Goal: Task Accomplishment & Management: Complete application form

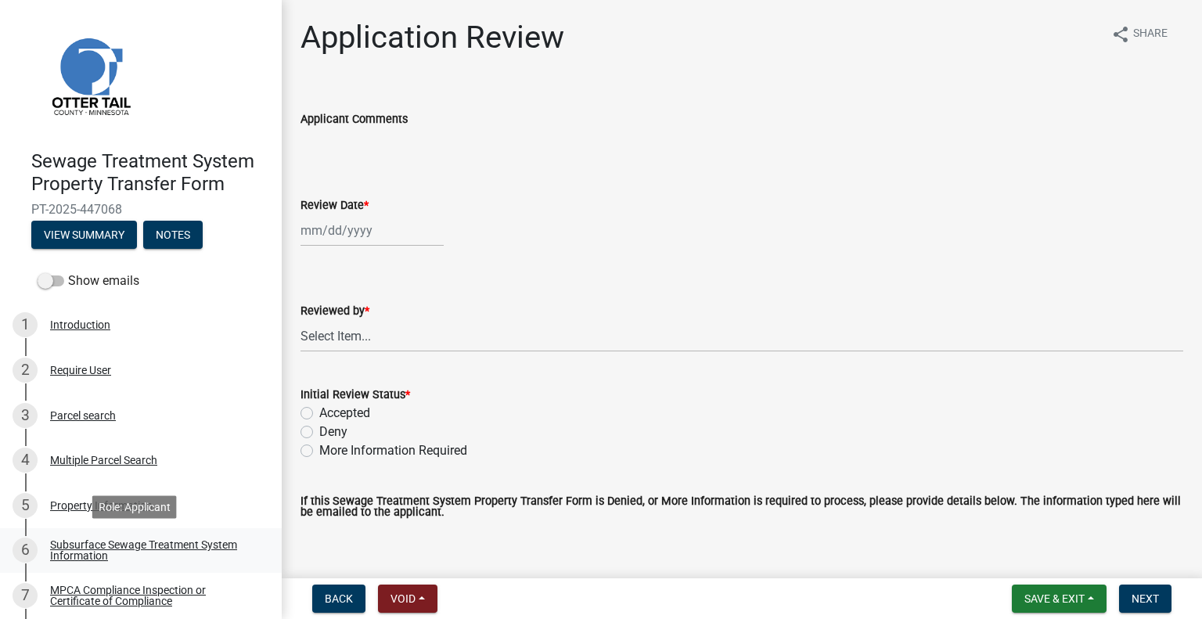
click at [217, 552] on div "Subsurface Sewage Treatment System Information" at bounding box center [153, 550] width 207 height 22
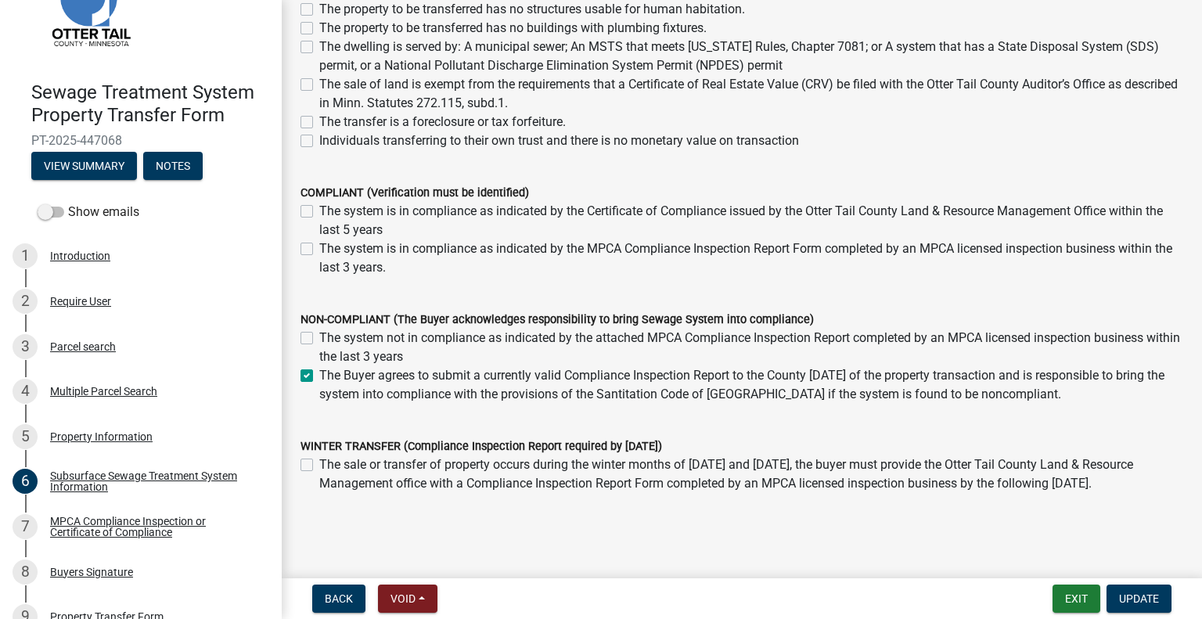
scroll to position [157, 0]
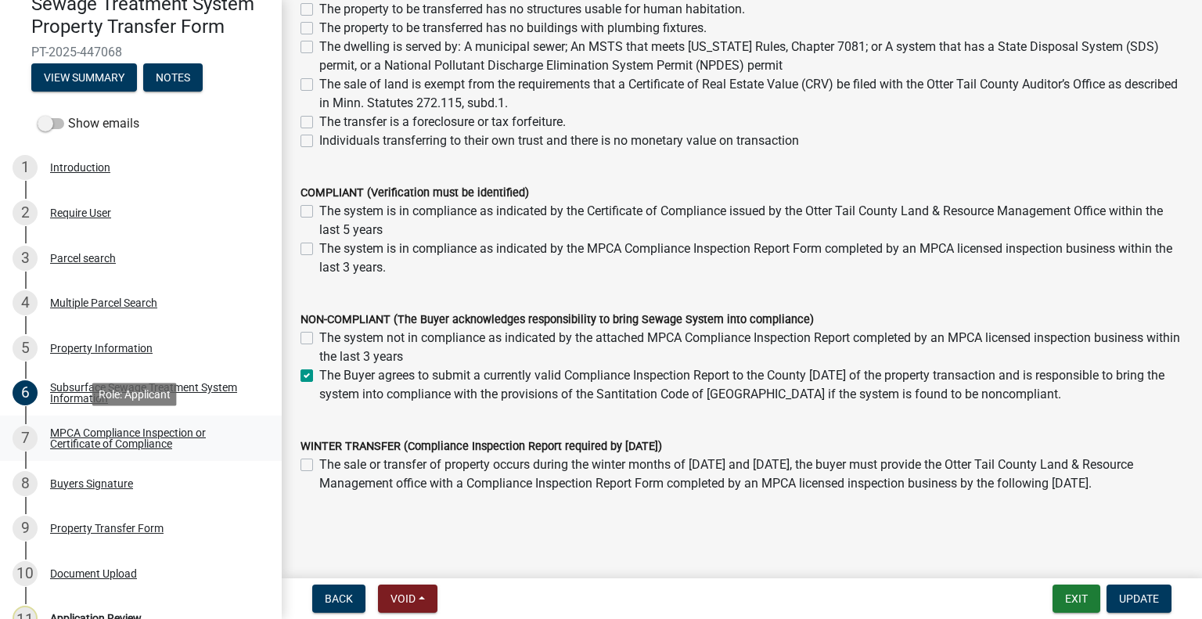
click at [169, 431] on div "MPCA Compliance Inspection or Certificate of Compliance" at bounding box center [153, 438] width 207 height 22
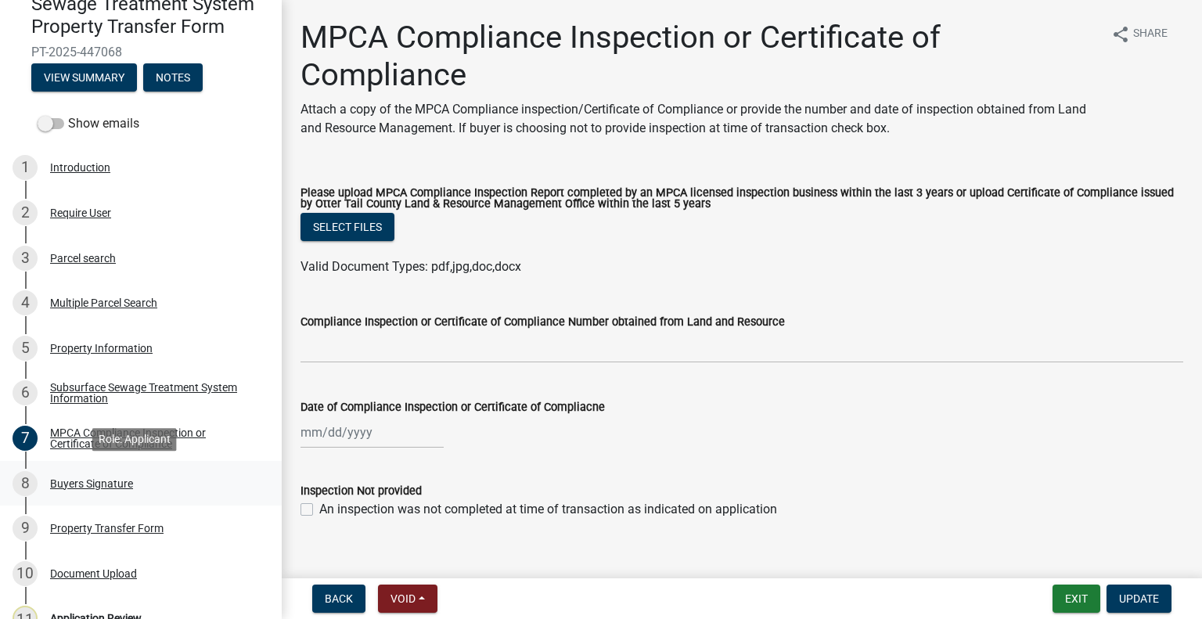
click at [168, 480] on div "8 Buyers Signature" at bounding box center [135, 483] width 244 height 25
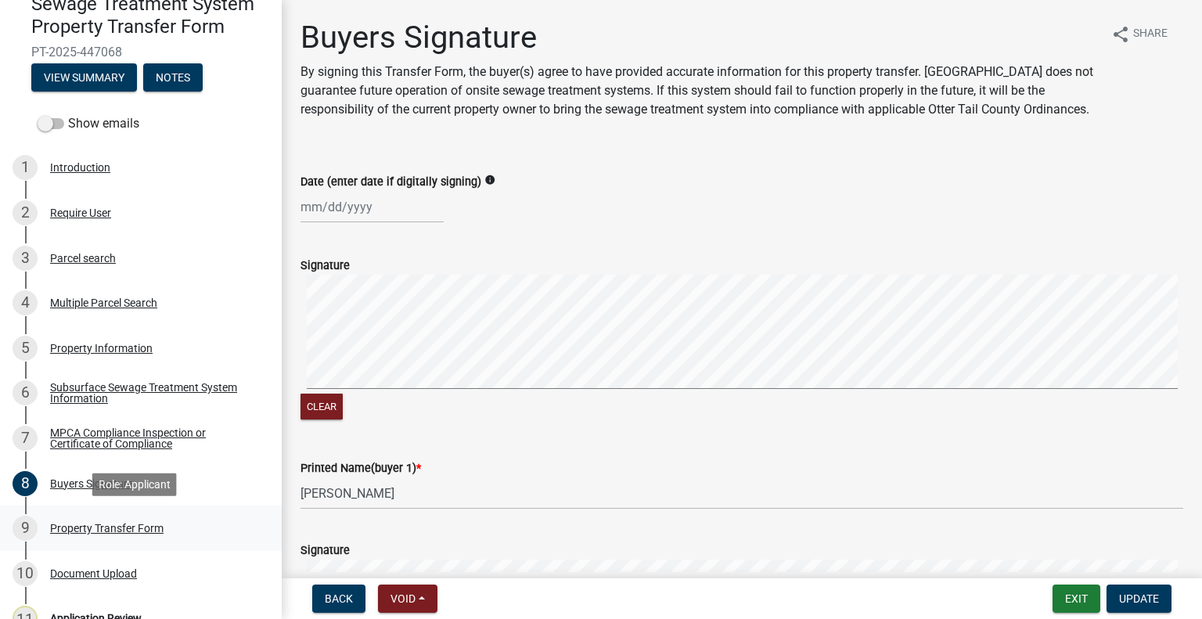
click at [165, 523] on div "9 Property Transfer Form" at bounding box center [135, 528] width 244 height 25
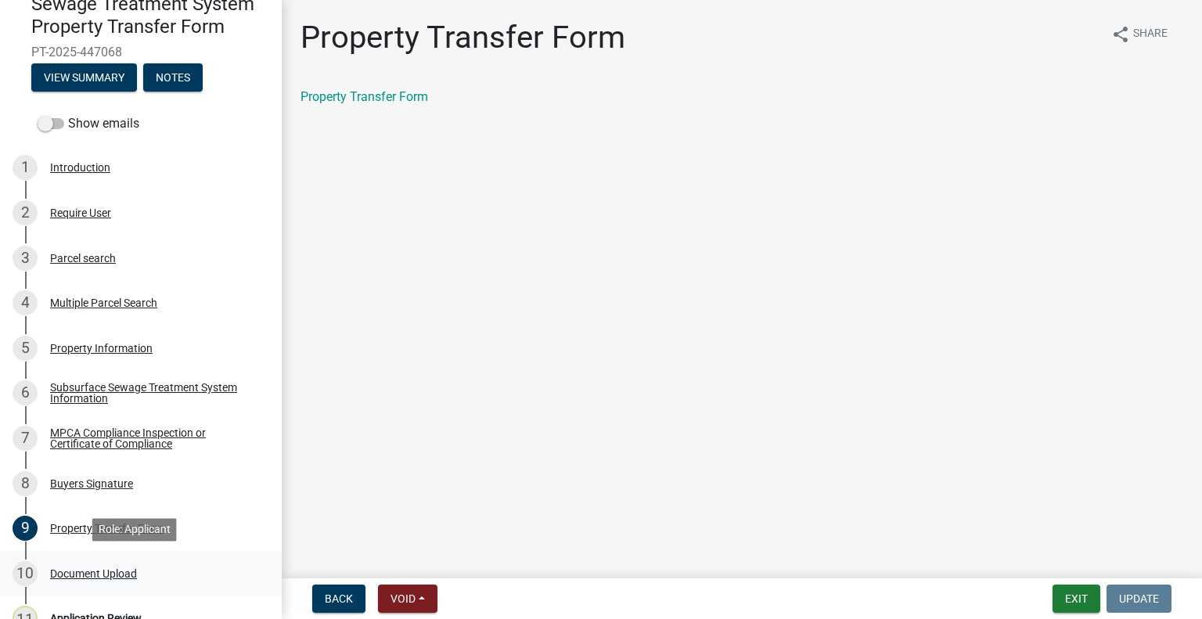
click at [144, 572] on div "10 Document Upload" at bounding box center [135, 573] width 244 height 25
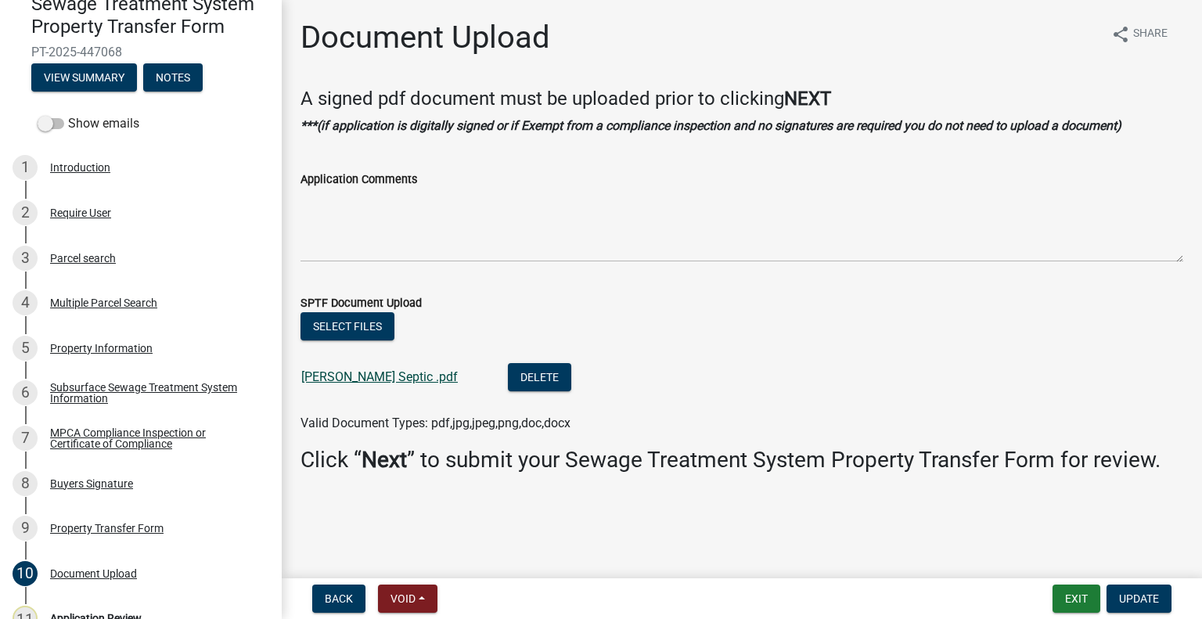
click at [368, 379] on link "Cannon Septic .pdf" at bounding box center [379, 376] width 156 height 15
click at [107, 246] on div "3 Parcel search" at bounding box center [135, 258] width 244 height 25
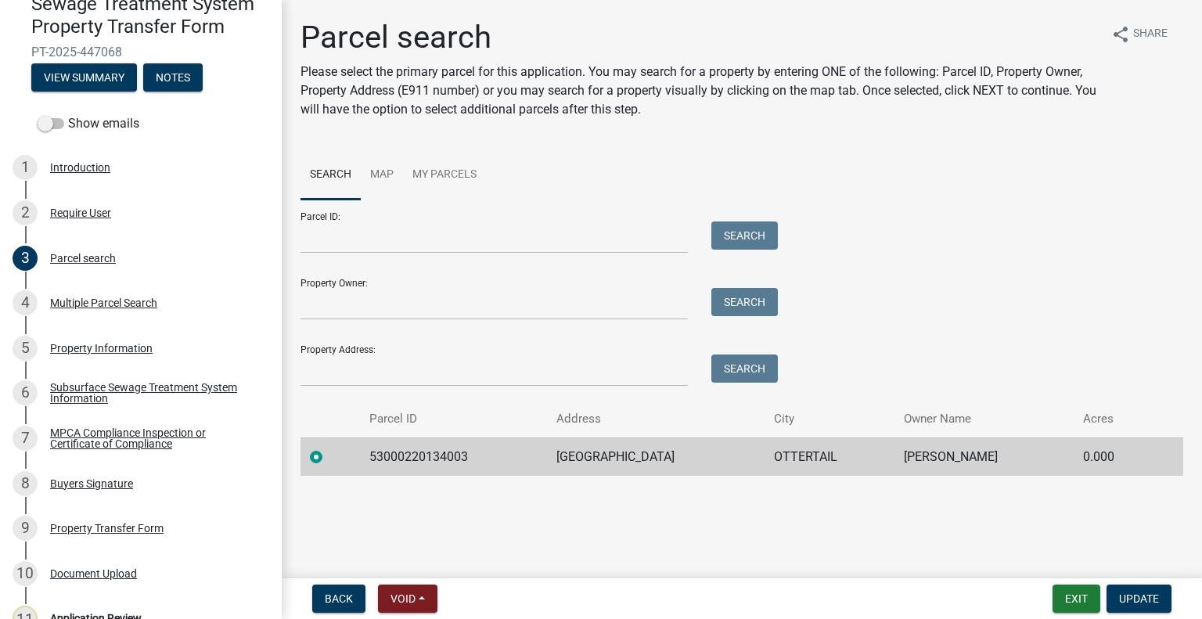
click at [447, 447] on td "53000220134003" at bounding box center [453, 456] width 186 height 38
copy td "53000220134003"
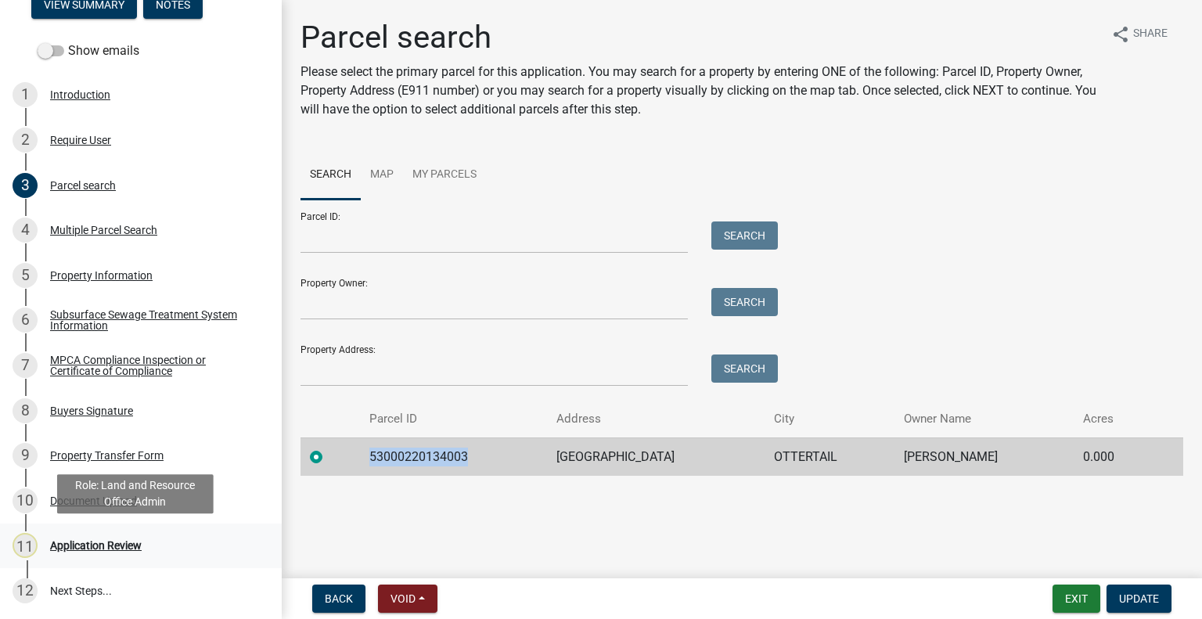
click at [116, 548] on div "Application Review" at bounding box center [96, 545] width 92 height 11
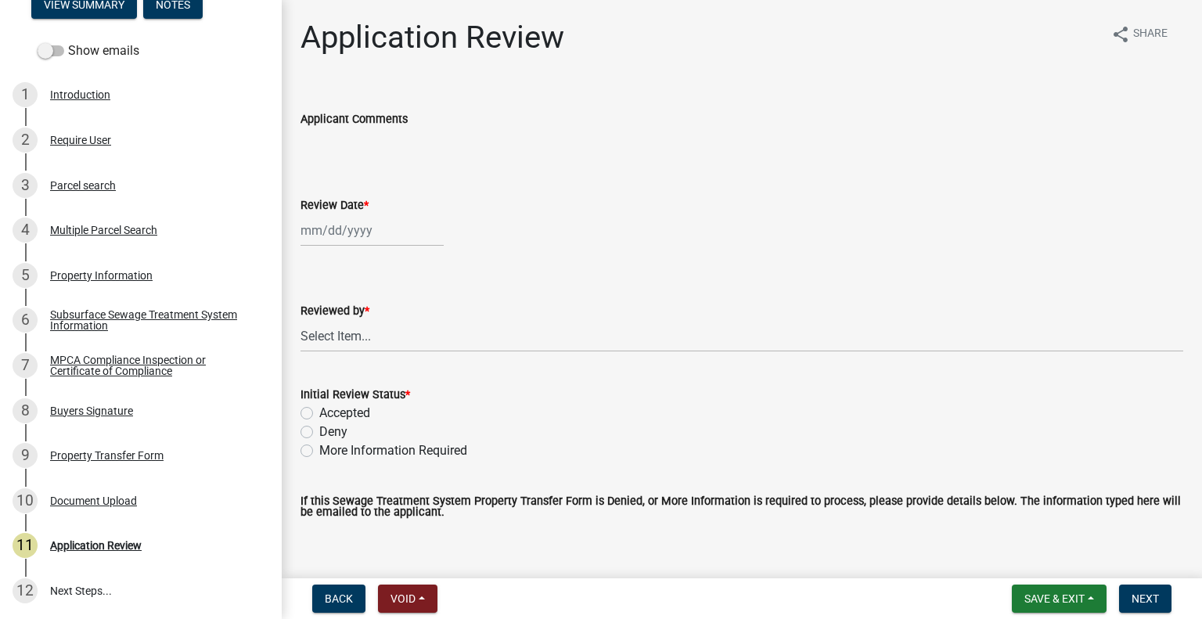
click at [366, 221] on div at bounding box center [371, 230] width 143 height 32
select select "9"
select select "2025"
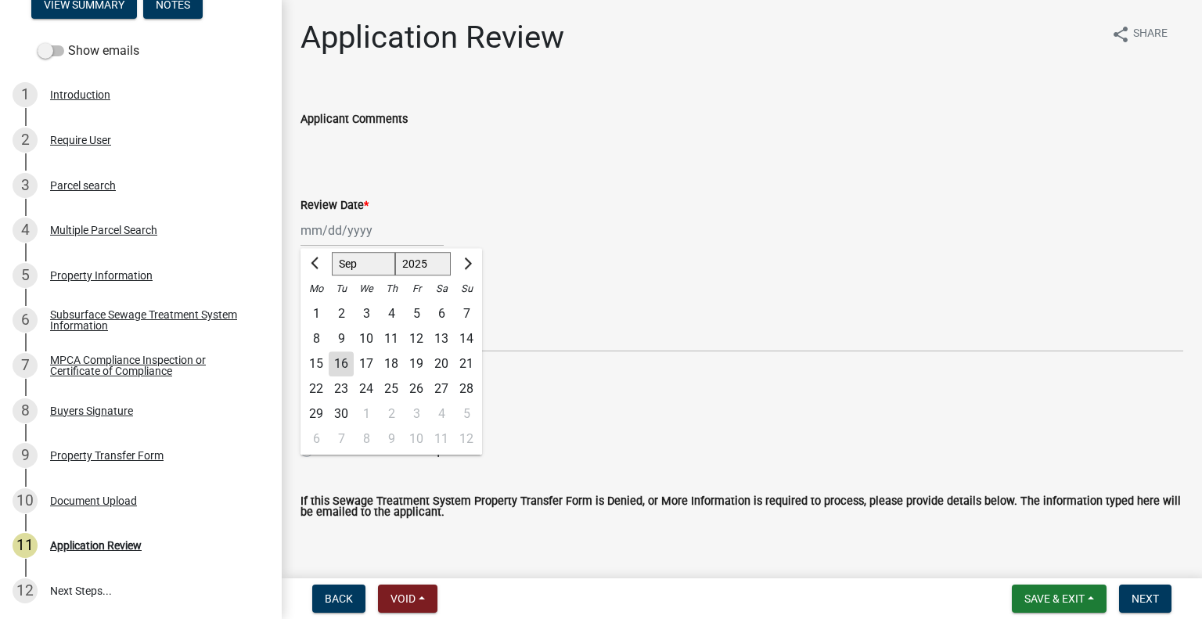
click at [345, 365] on div "16" at bounding box center [341, 363] width 25 height 25
type input "[DATE]"
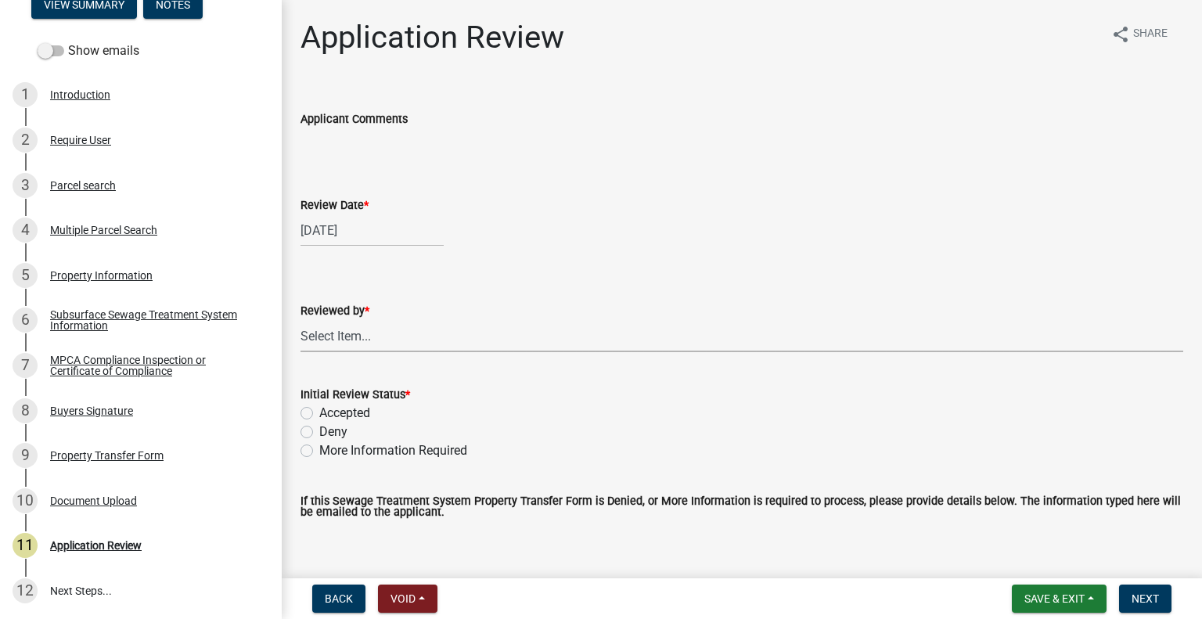
drag, startPoint x: 370, startPoint y: 343, endPoint x: 372, endPoint y: 334, distance: 9.5
click at [370, 343] on select "Select Item... Alexis Newark Amy Busko Andrea Perales Brittany Tollefson Christ…" at bounding box center [741, 336] width 883 height 32
click at [300, 320] on select "Select Item... Alexis Newark Amy Busko Andrea Perales Brittany Tollefson Christ…" at bounding box center [741, 336] width 883 height 32
select select "2217fab6-25d2-4df2-8e35-18ddd05e0fe8"
click at [363, 412] on label "Accepted" at bounding box center [344, 413] width 51 height 19
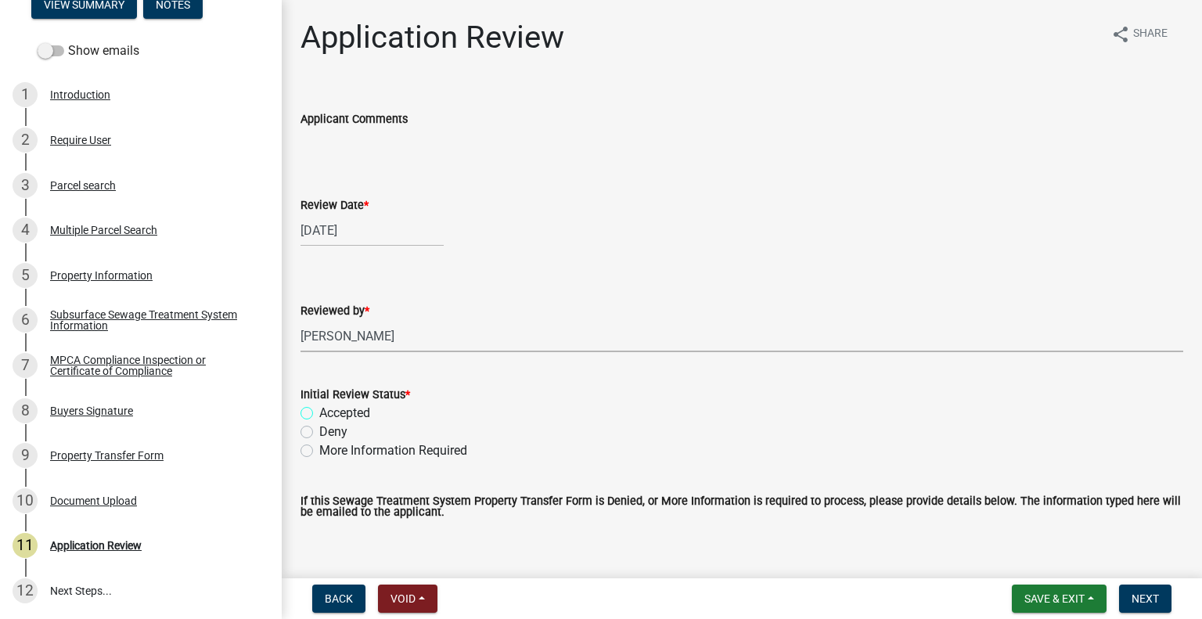
click at [329, 412] on input "Accepted" at bounding box center [324, 409] width 10 height 10
radio input "true"
click at [1141, 597] on span "Next" at bounding box center [1144, 598] width 27 height 13
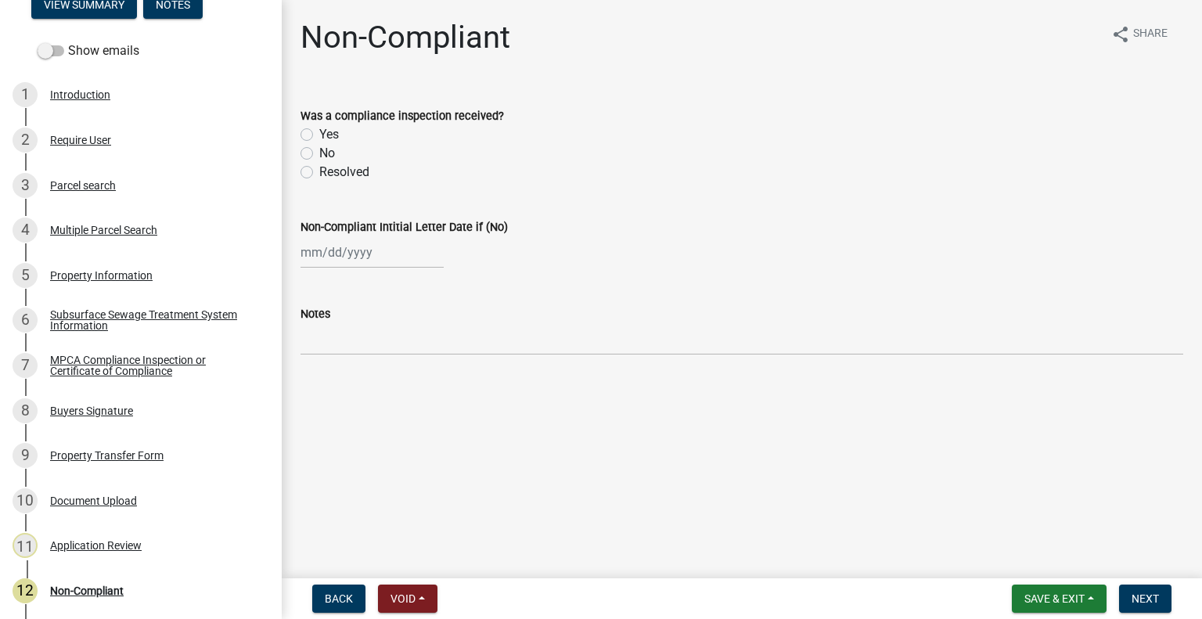
click at [319, 157] on label "No" at bounding box center [327, 153] width 16 height 19
click at [319, 154] on input "No" at bounding box center [324, 149] width 10 height 10
radio input "true"
click at [334, 263] on div at bounding box center [371, 252] width 143 height 32
select select "9"
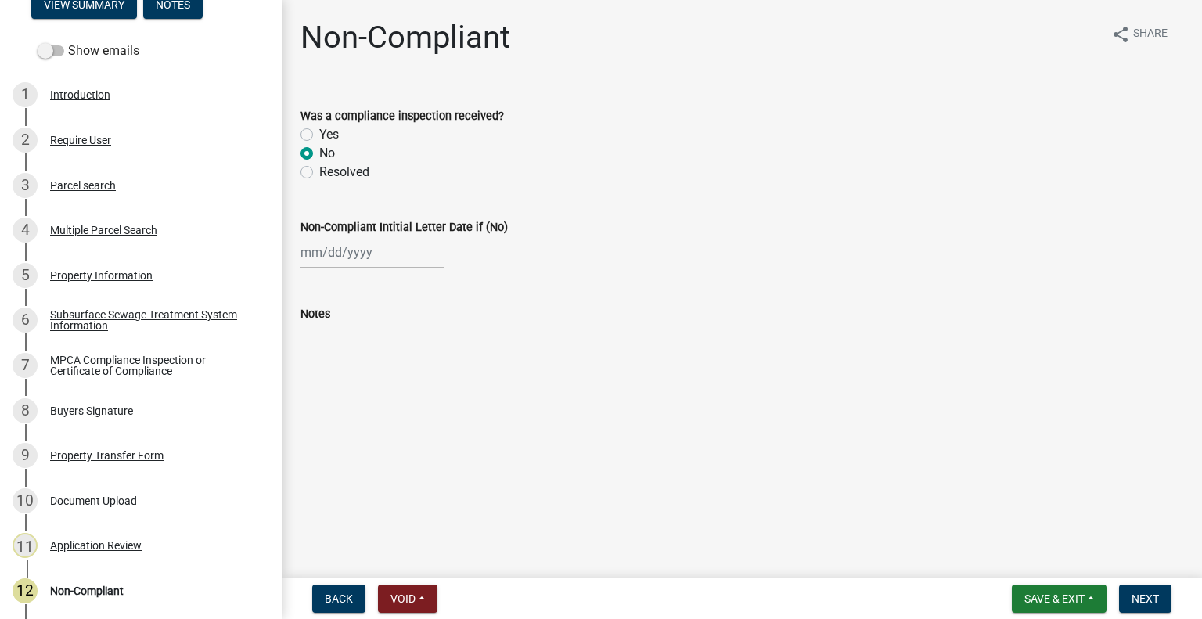
select select "2025"
click at [347, 381] on div "16" at bounding box center [341, 385] width 25 height 25
type input "09/16/2025"
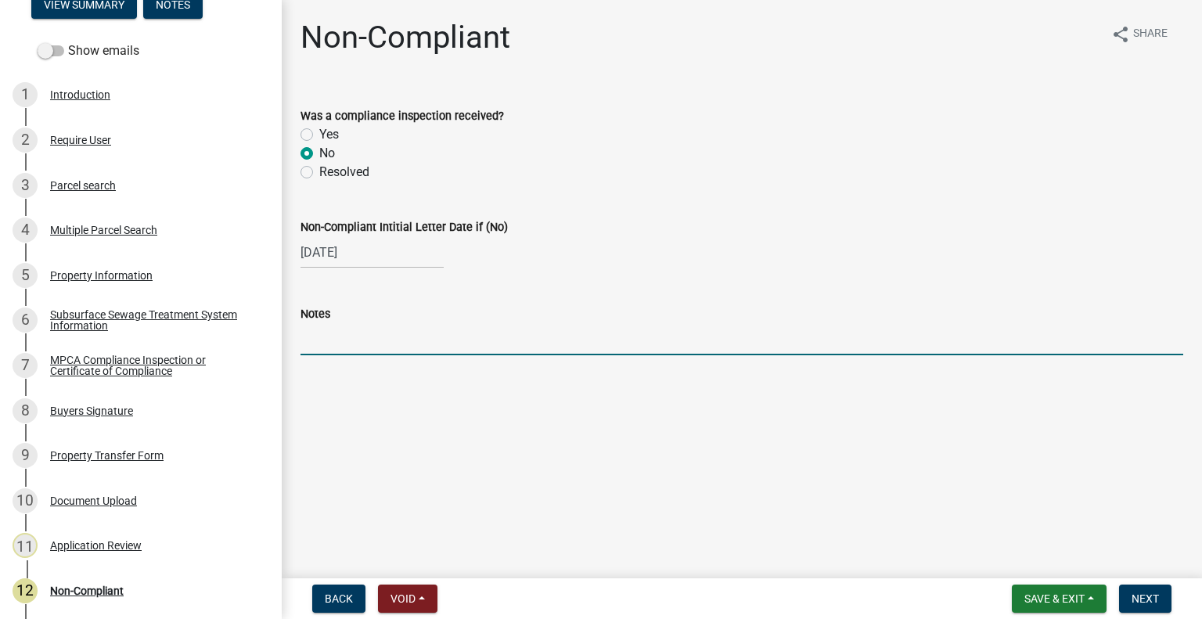
click at [365, 345] on input "Notes" at bounding box center [741, 339] width 883 height 32
click at [1132, 595] on span "Next" at bounding box center [1144, 598] width 27 height 13
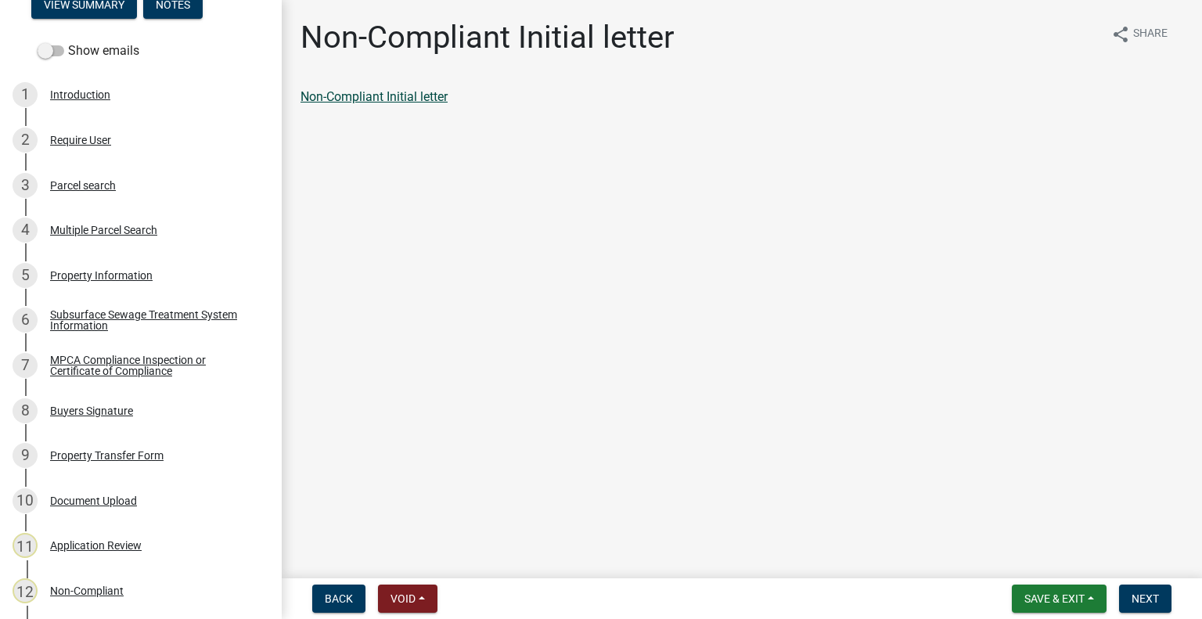
click at [397, 96] on link "Non-Compliant Initial letter" at bounding box center [373, 96] width 147 height 15
click at [1147, 594] on span "Next" at bounding box center [1144, 598] width 27 height 13
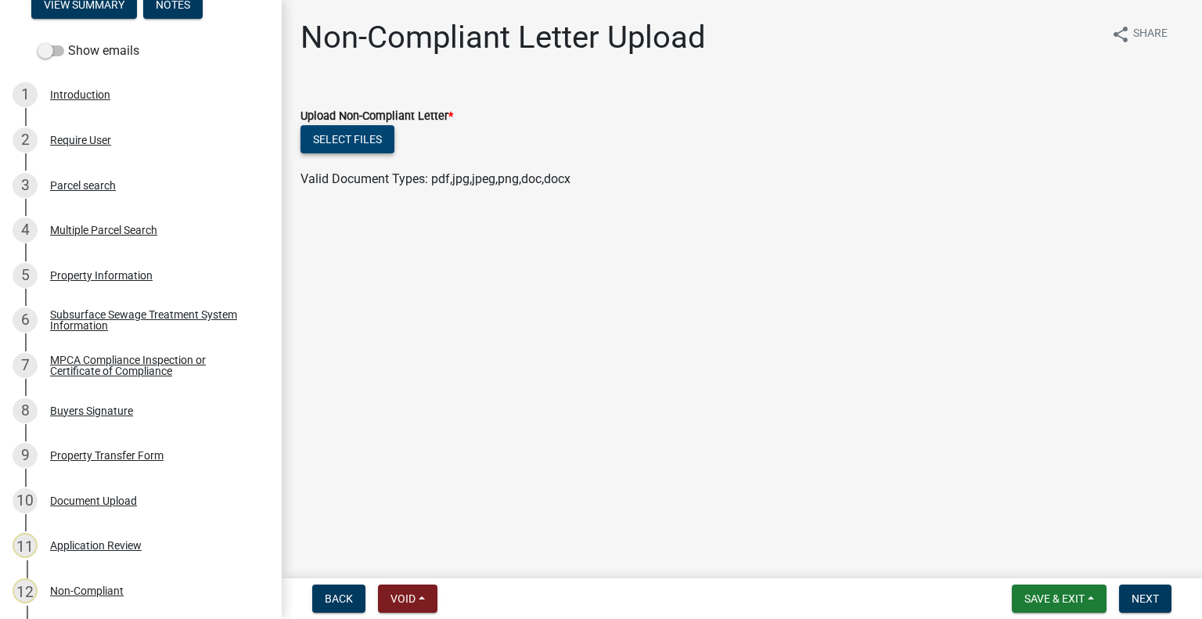
click at [325, 129] on button "Select files" at bounding box center [347, 139] width 94 height 28
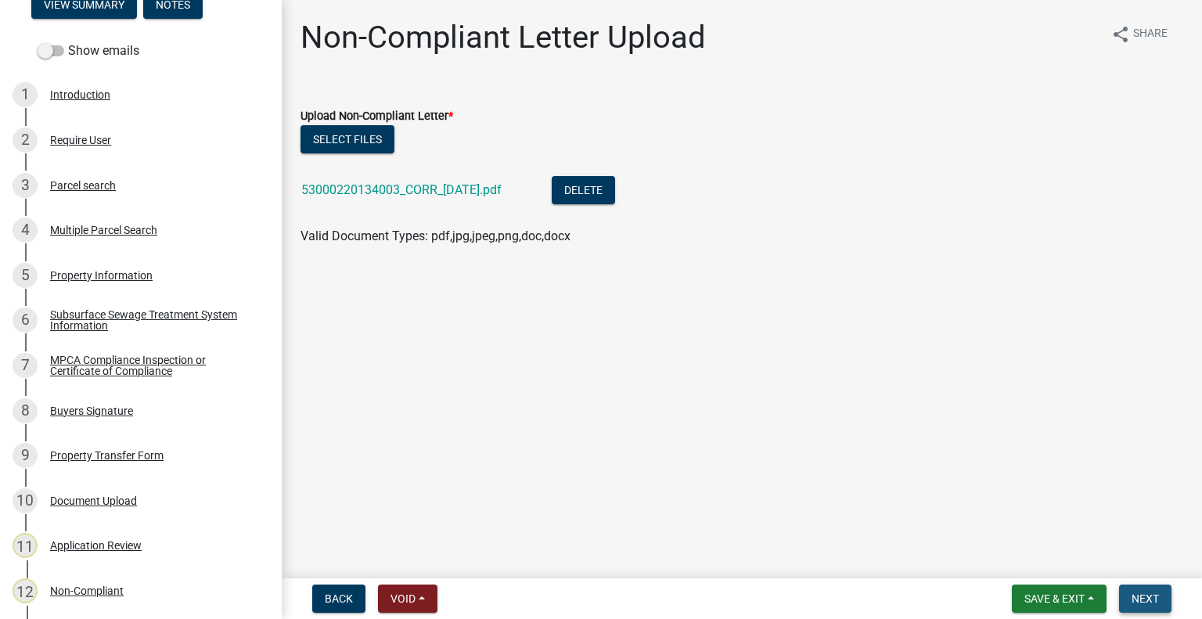
click at [1159, 599] on button "Next" at bounding box center [1145, 598] width 52 height 28
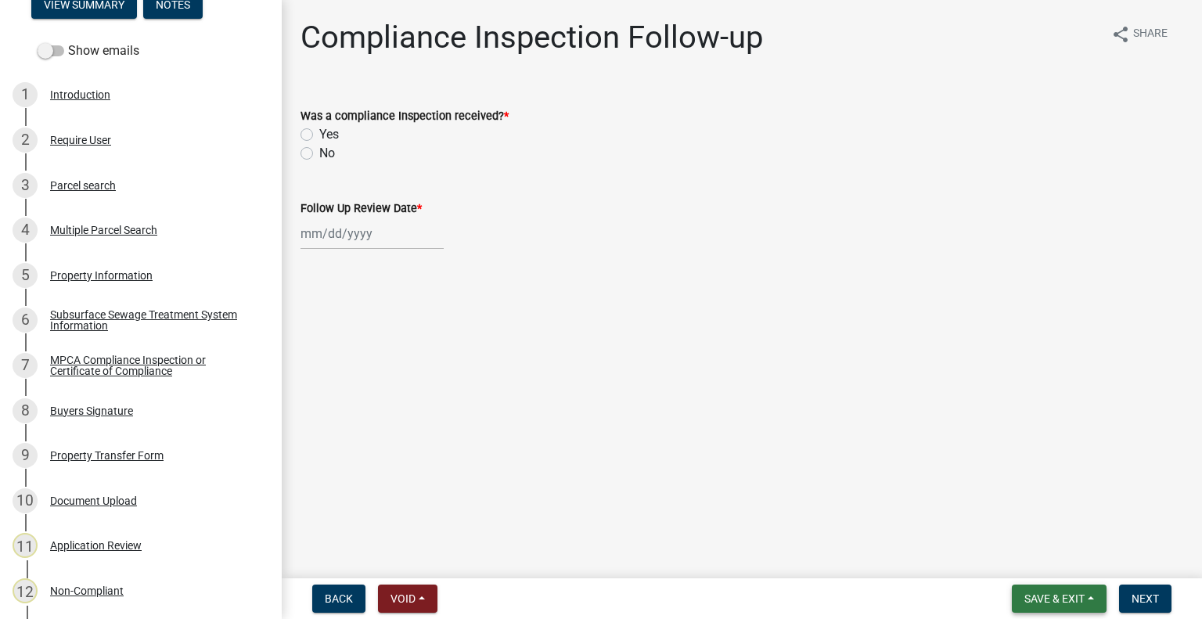
click at [1086, 602] on button "Save & Exit" at bounding box center [1059, 598] width 95 height 28
click at [1058, 553] on button "Save & Exit" at bounding box center [1043, 558] width 125 height 38
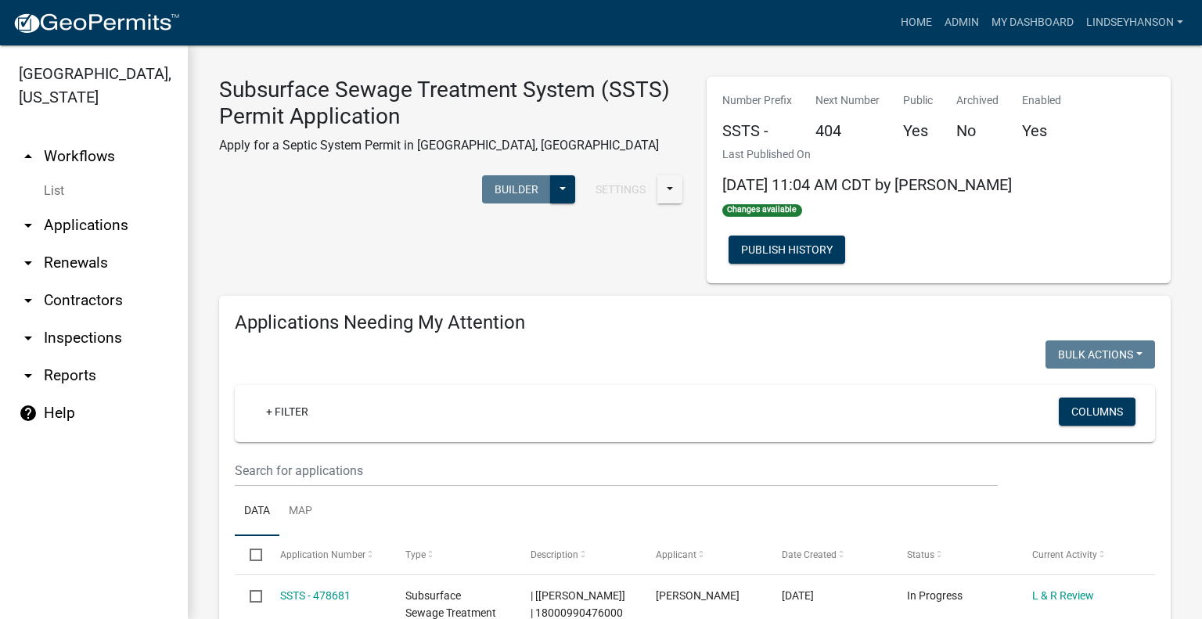
click at [74, 224] on link "arrow_drop_down Applications" at bounding box center [94, 226] width 188 height 38
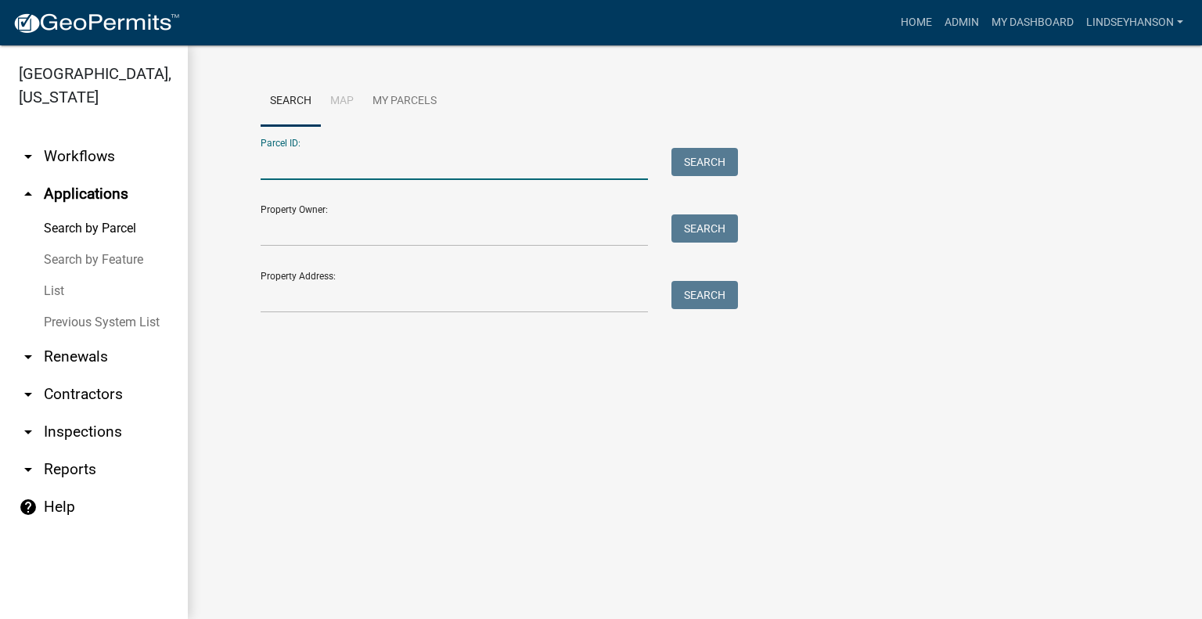
click at [376, 151] on input "Parcel ID:" at bounding box center [454, 164] width 387 height 32
paste input "53000220134003"
type input "53000220134003"
click at [698, 151] on button "Search" at bounding box center [704, 162] width 67 height 28
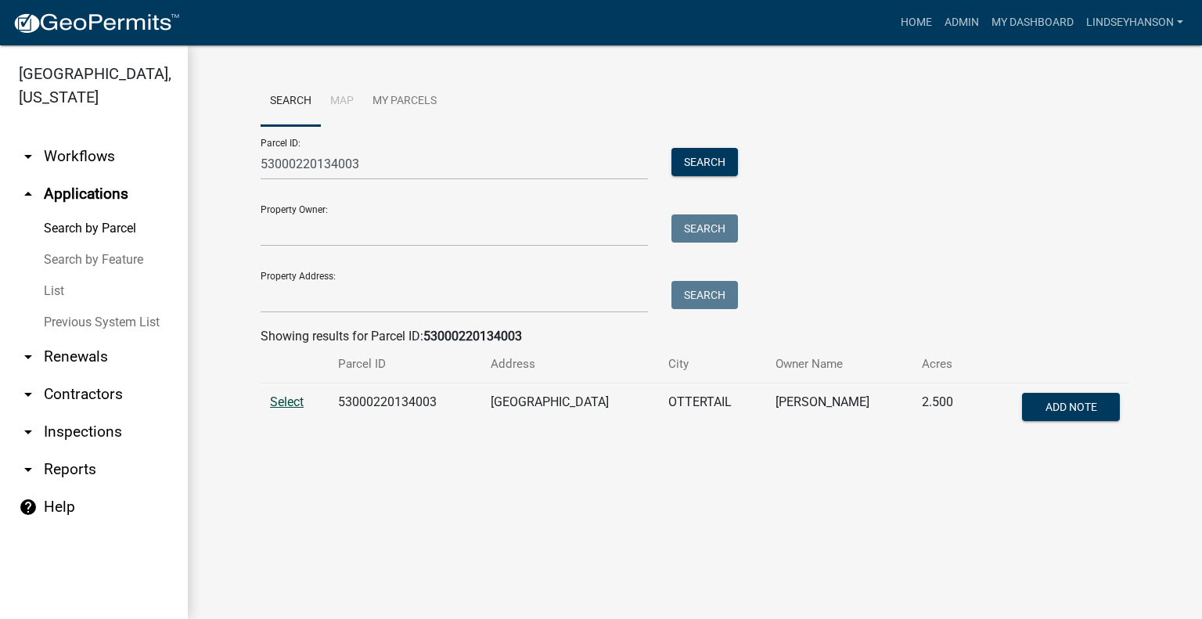
click at [289, 400] on span "Select" at bounding box center [287, 401] width 34 height 15
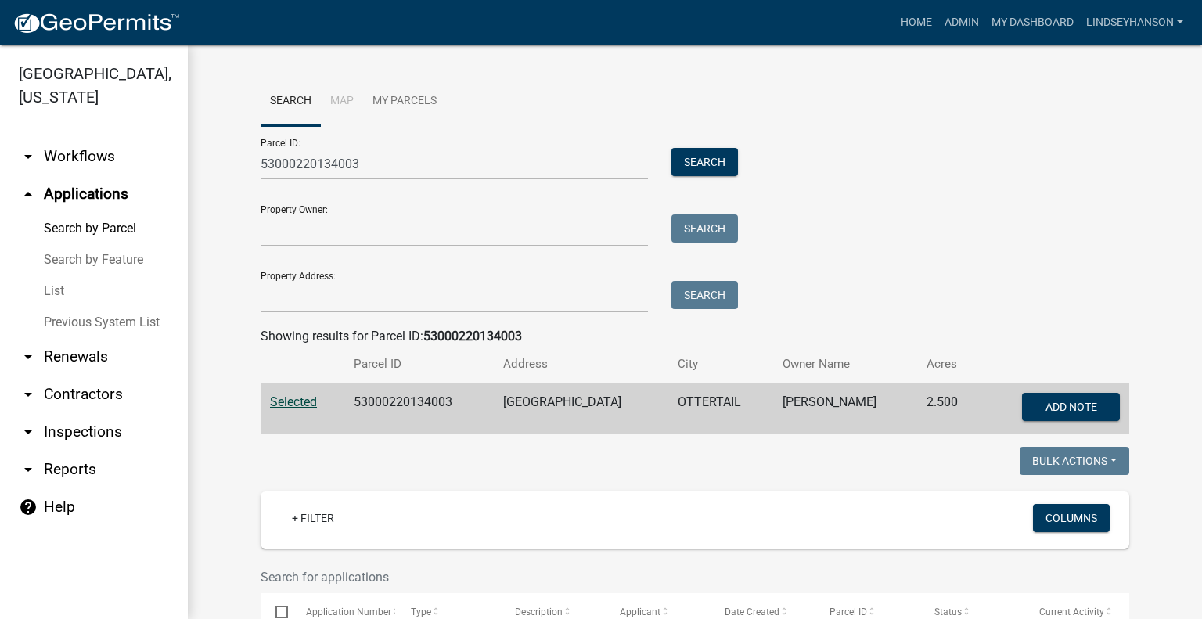
drag, startPoint x: 84, startPoint y: 156, endPoint x: 87, endPoint y: 190, distance: 33.8
click at [84, 156] on link "arrow_drop_down Workflows" at bounding box center [94, 157] width 188 height 38
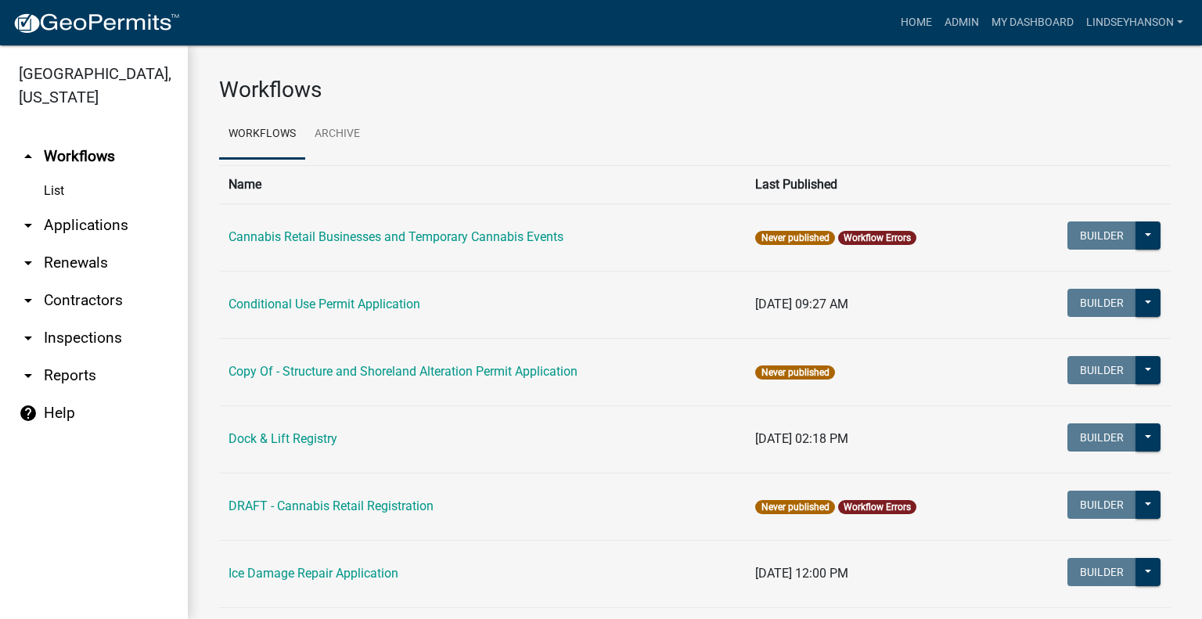
drag, startPoint x: 92, startPoint y: 214, endPoint x: 104, endPoint y: 215, distance: 11.8
click at [93, 215] on link "arrow_drop_down Applications" at bounding box center [94, 226] width 188 height 38
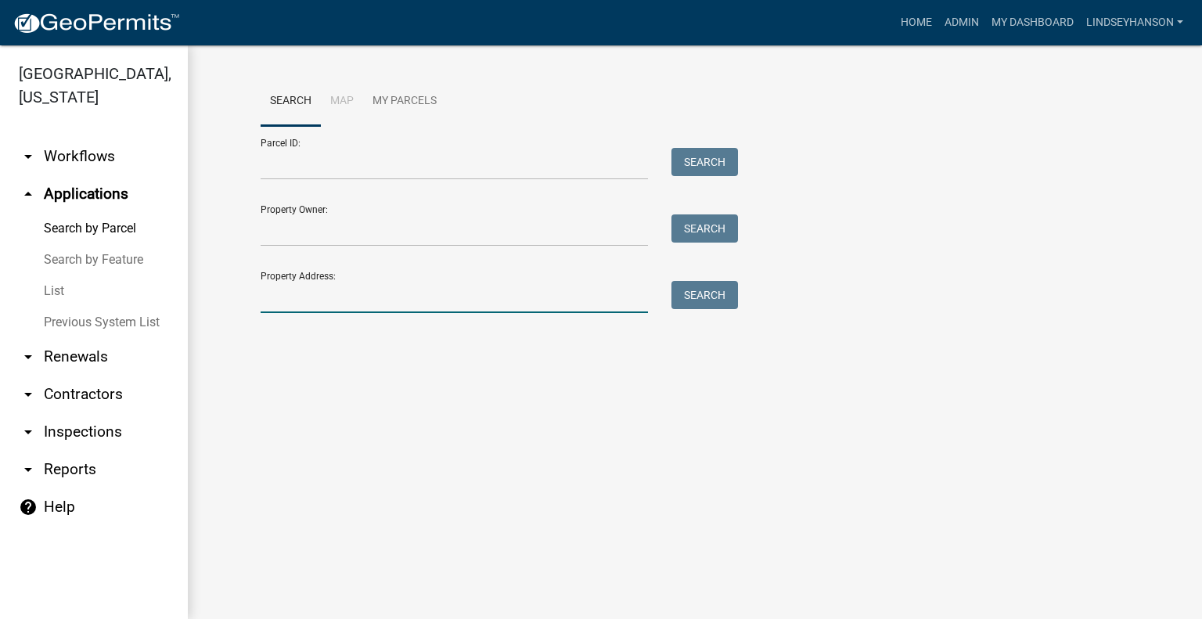
click at [332, 297] on input "Property Address:" at bounding box center [454, 297] width 387 height 32
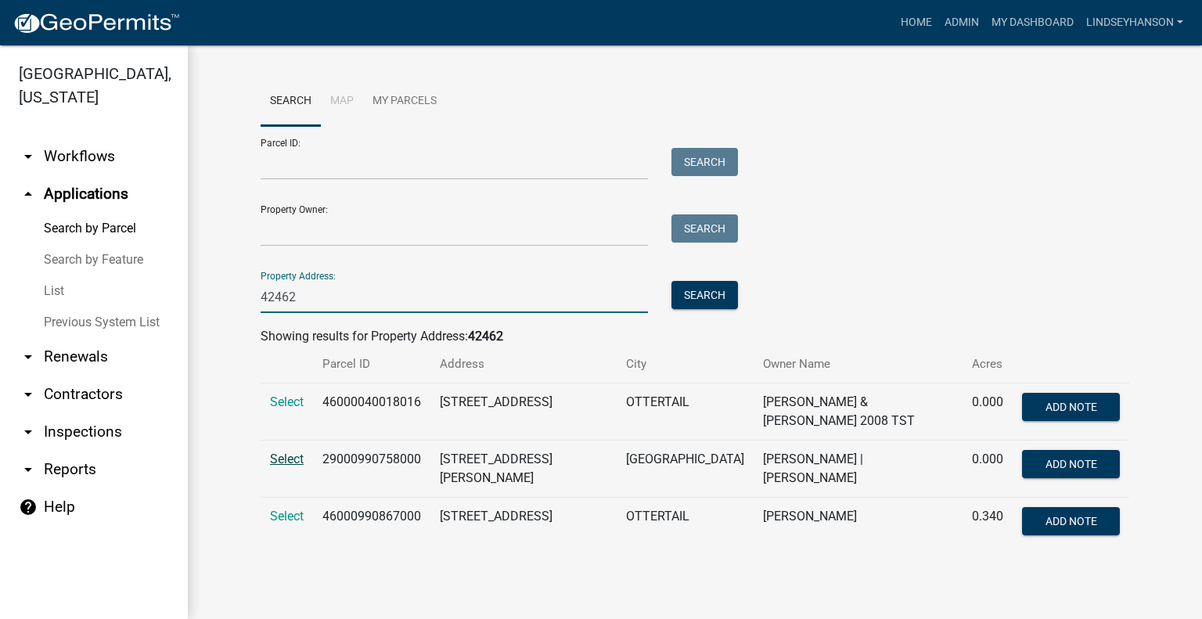
type input "42462"
click at [289, 451] on span "Select" at bounding box center [287, 458] width 34 height 15
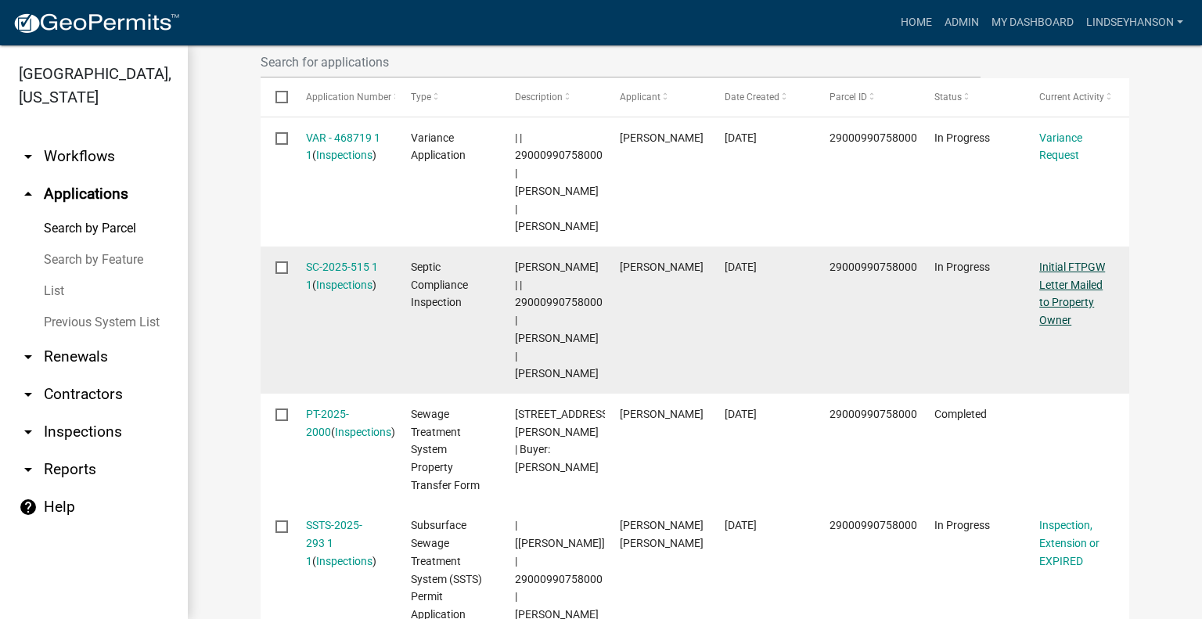
scroll to position [518, 0]
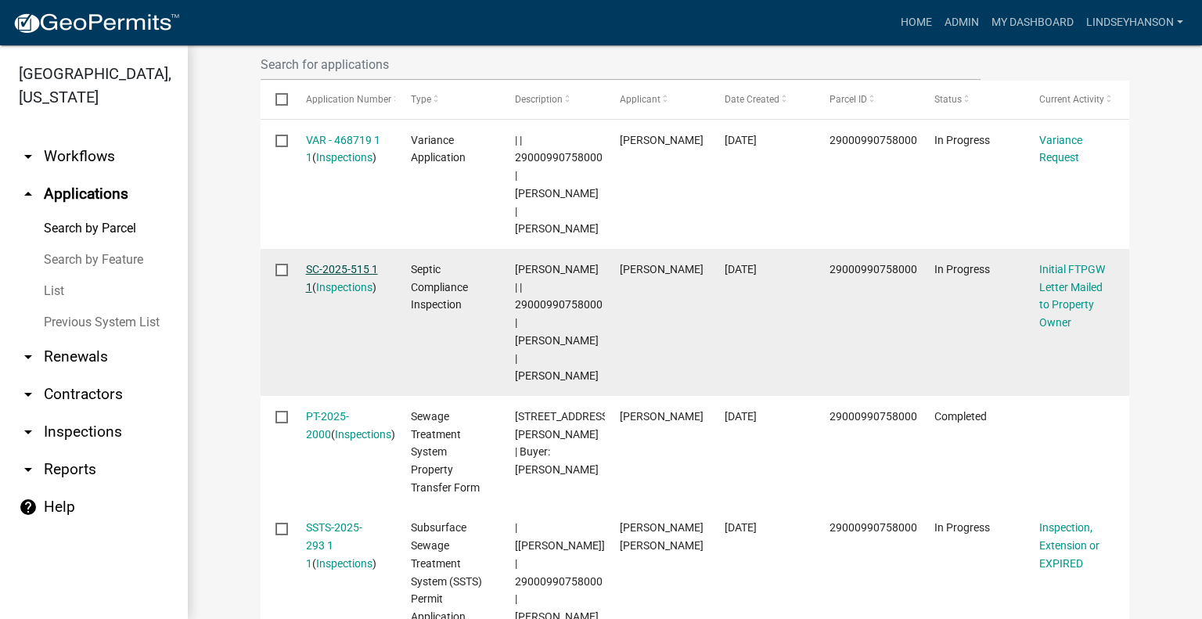
click at [358, 263] on link "SC-2025-515 1 1" at bounding box center [342, 278] width 72 height 31
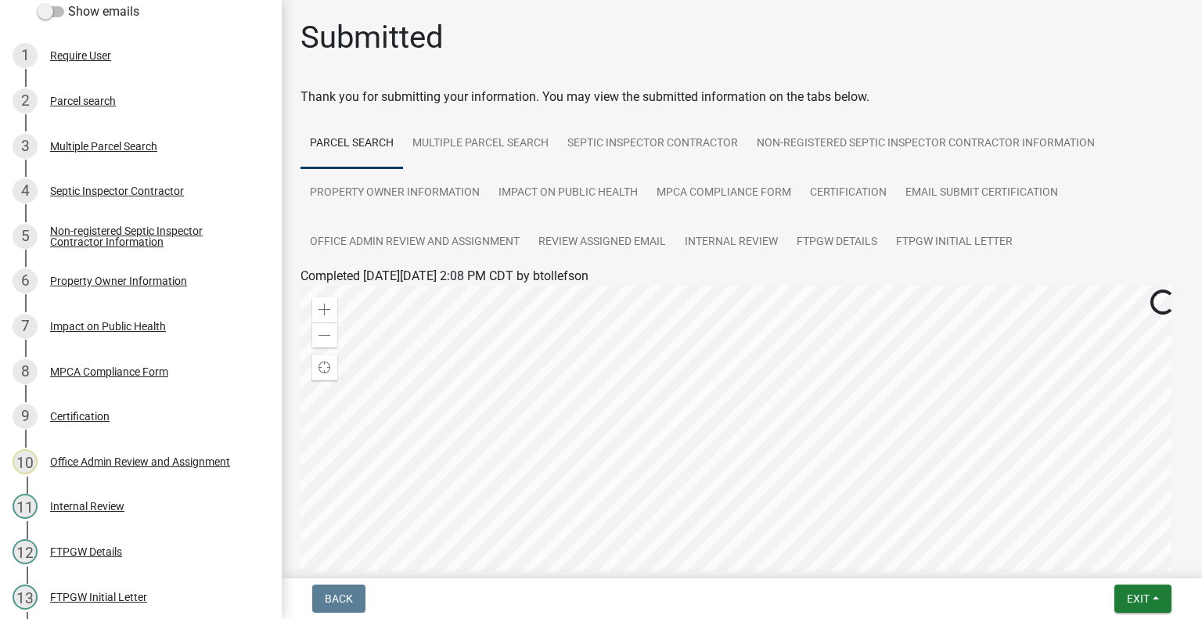
scroll to position [282, 0]
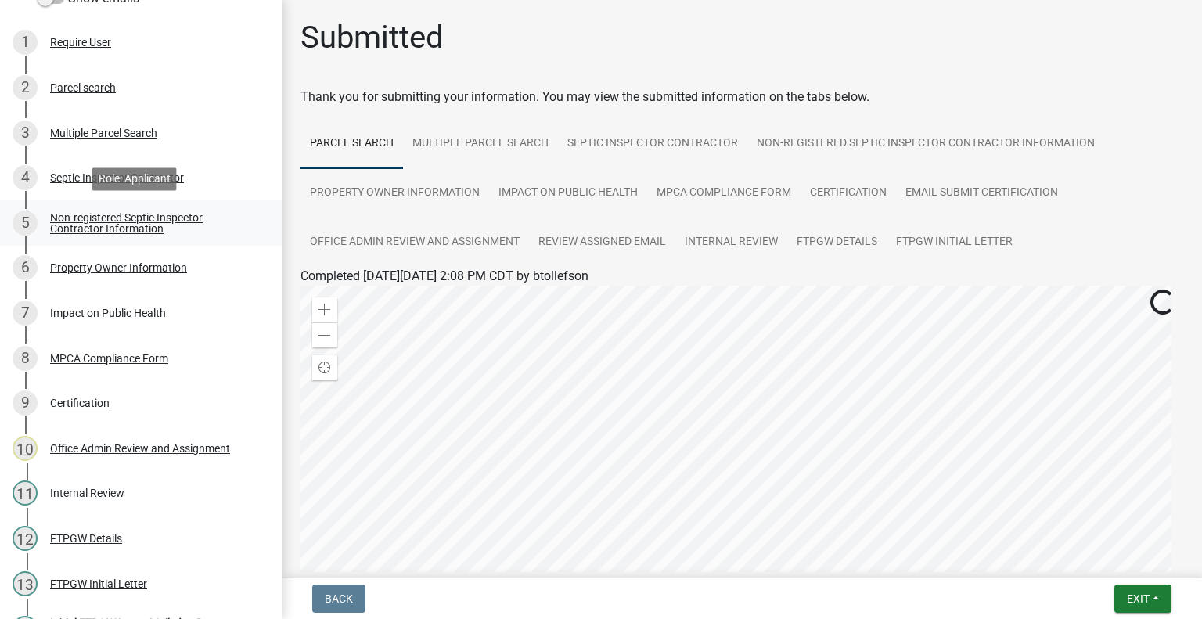
click at [174, 218] on div "Non-registered Septic Inspector Contractor Information" at bounding box center [153, 223] width 207 height 22
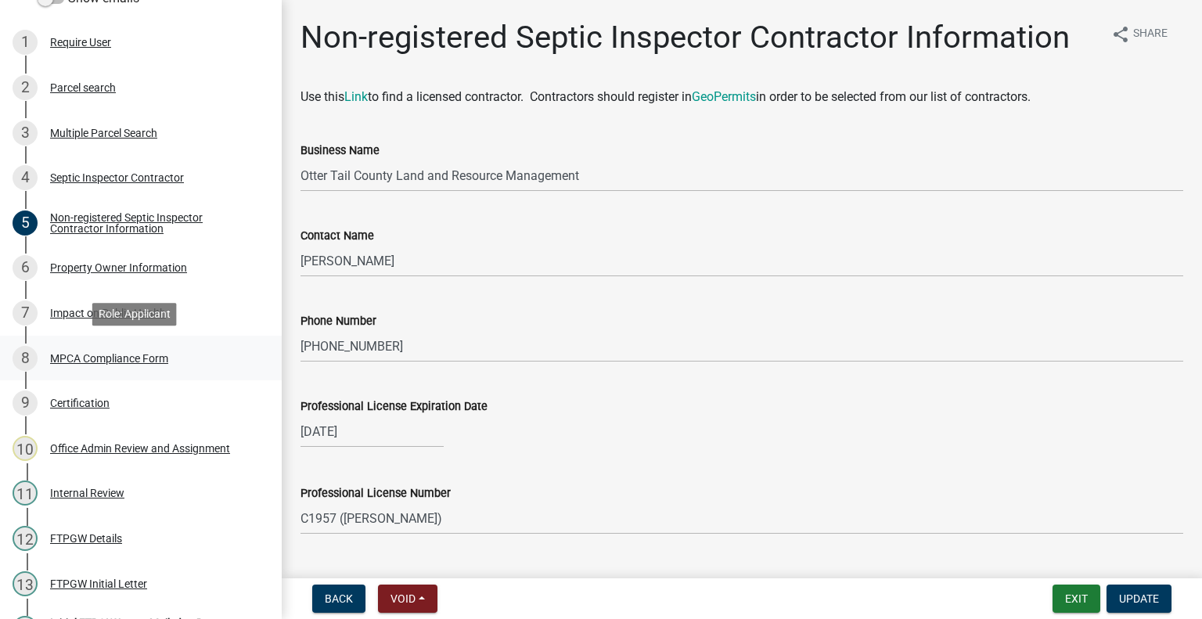
click at [158, 353] on div "MPCA Compliance Form" at bounding box center [109, 358] width 118 height 11
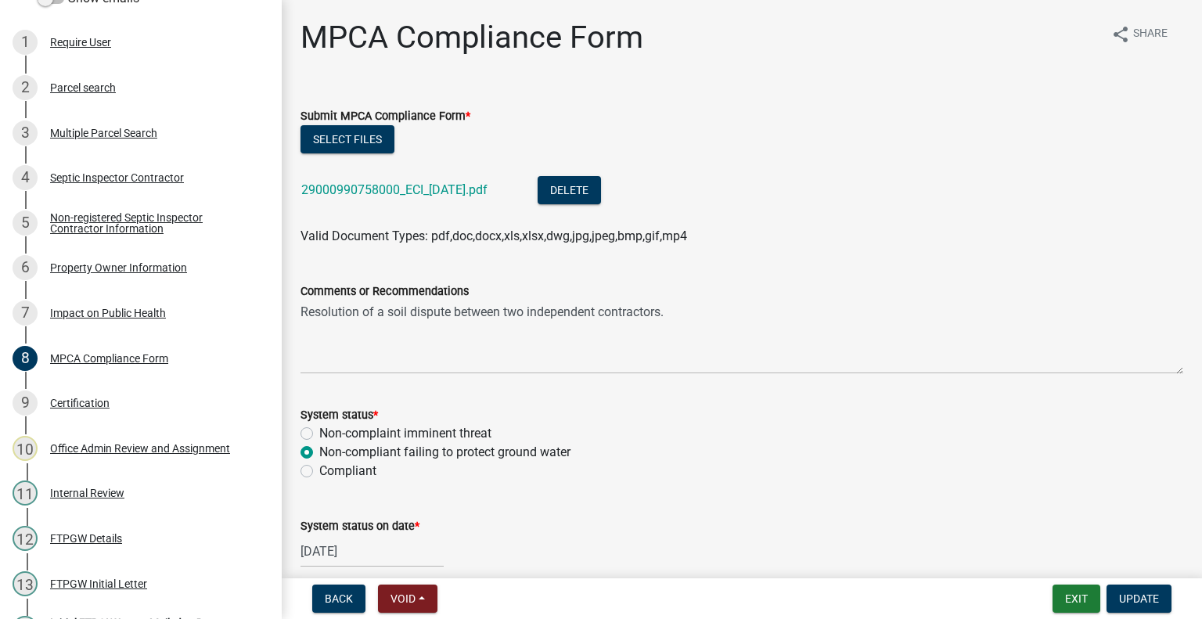
click at [397, 181] on div "29000990758000_ECI_2025-07-31.pdf" at bounding box center [406, 192] width 211 height 32
click at [404, 187] on link "29000990758000_ECI_2025-07-31.pdf" at bounding box center [394, 189] width 186 height 15
click at [1082, 598] on button "Exit" at bounding box center [1076, 598] width 48 height 28
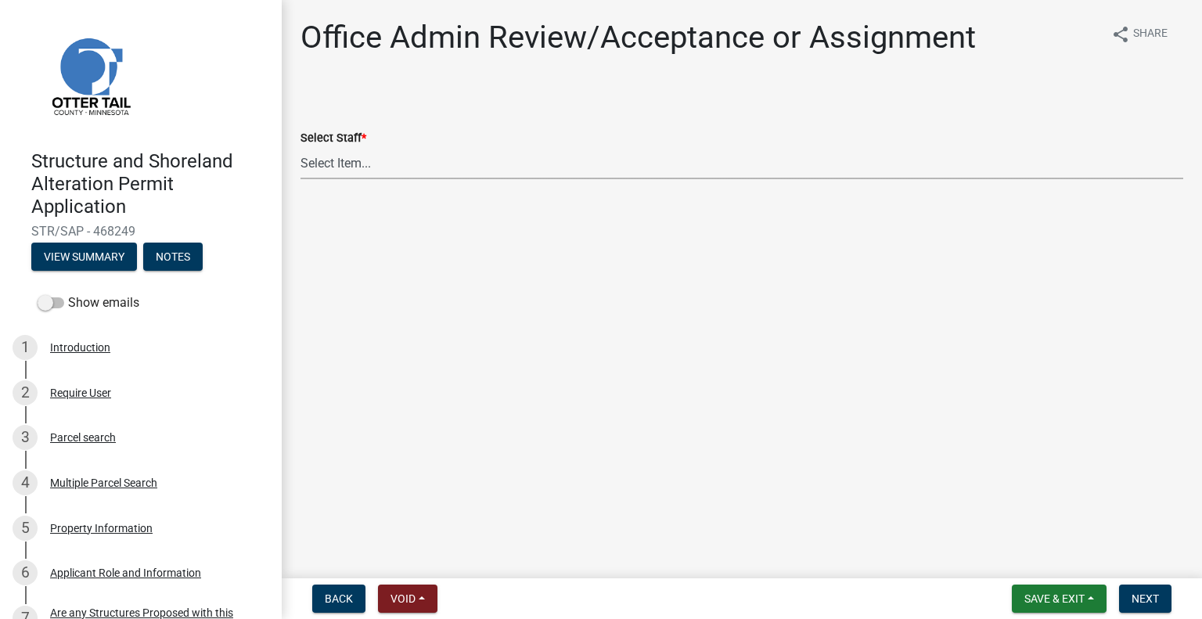
click at [372, 159] on select "Select Item... Alexis Newark (anewark@ottertailcounty.gov) Amy Busko (abusko@ot…" at bounding box center [741, 163] width 883 height 32
click at [300, 147] on select "Select Item... Alexis Newark (anewark@ottertailcounty.gov) Amy Busko (abusko@ot…" at bounding box center [741, 163] width 883 height 32
select select "587f38f5-c90e-4c12-9e10-d3e23909bbca"
click at [1137, 599] on span "Next" at bounding box center [1144, 598] width 27 height 13
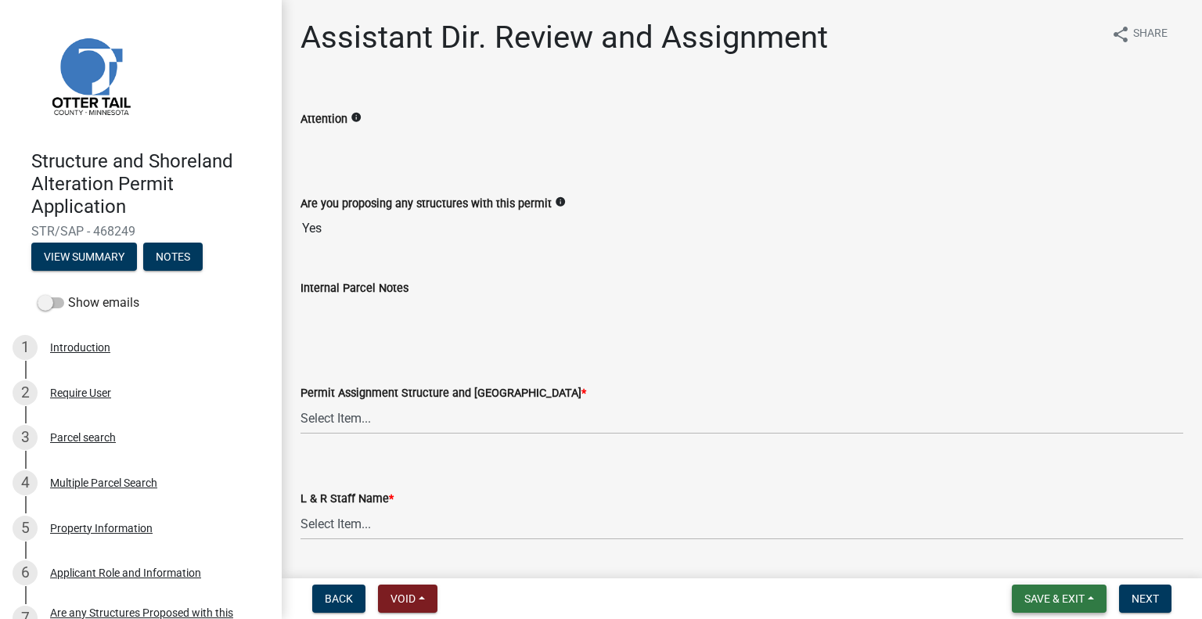
click at [1066, 597] on span "Save & Exit" at bounding box center [1054, 598] width 60 height 13
click at [1060, 569] on button "Save & Exit" at bounding box center [1043, 558] width 125 height 38
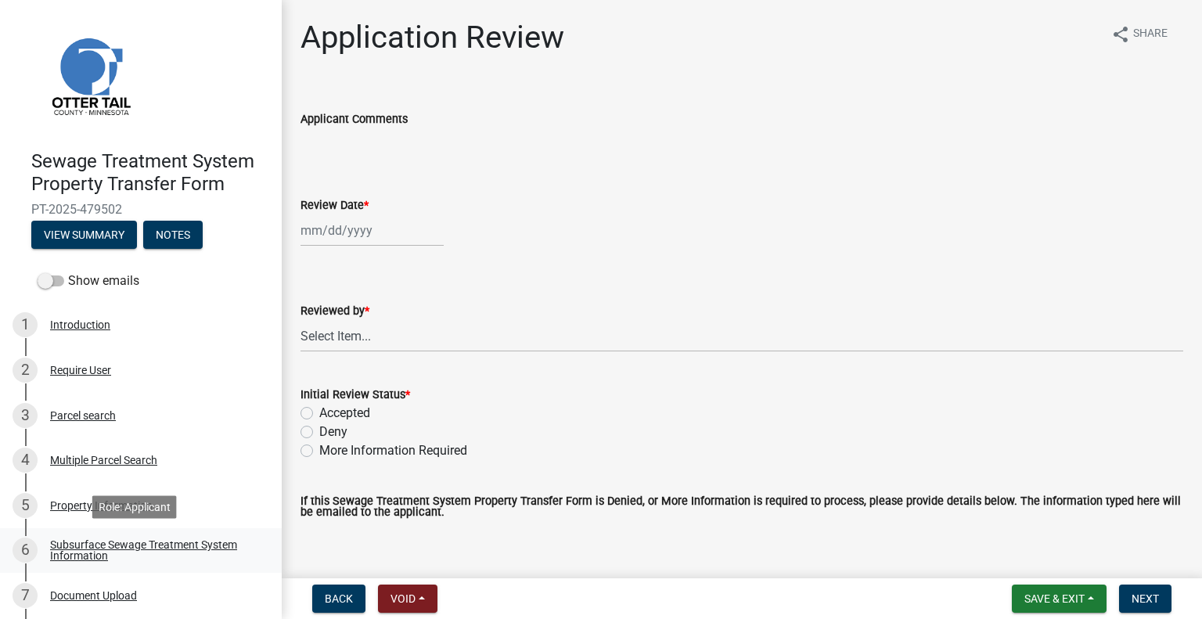
click at [197, 541] on div "Subsurface Sewage Treatment System Information" at bounding box center [153, 550] width 207 height 22
click at [184, 545] on div "Subsurface Sewage Treatment System Information" at bounding box center [153, 550] width 207 height 22
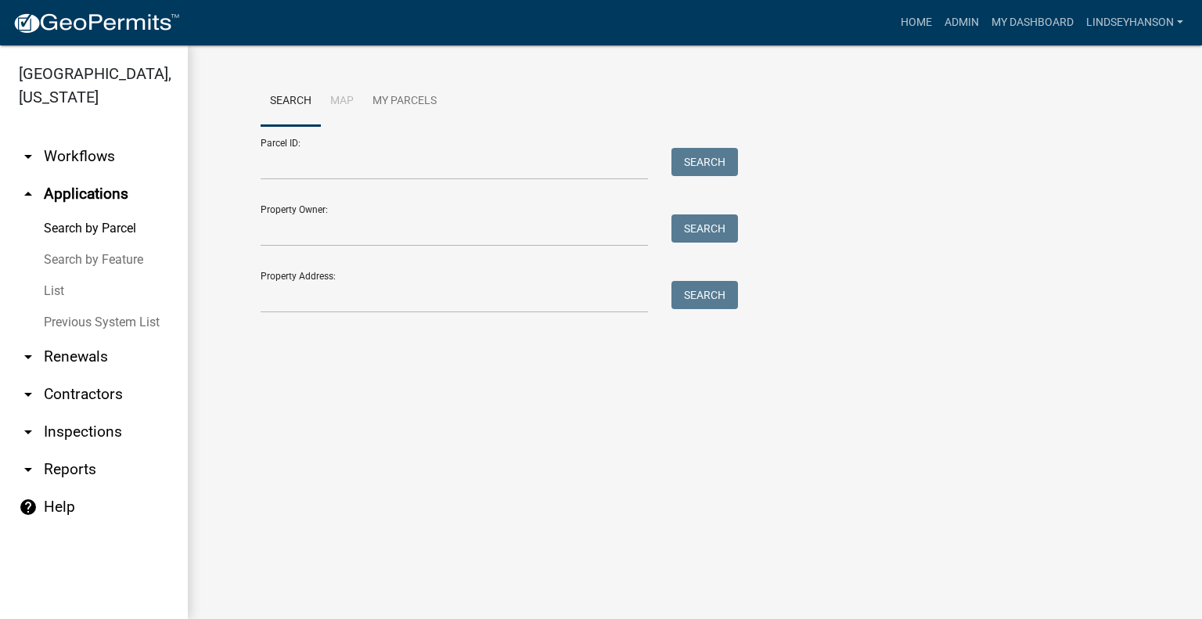
drag, startPoint x: 0, startPoint y: 0, endPoint x: 105, endPoint y: 182, distance: 210.3
click at [95, 159] on link "arrow_drop_down Workflows" at bounding box center [94, 157] width 188 height 38
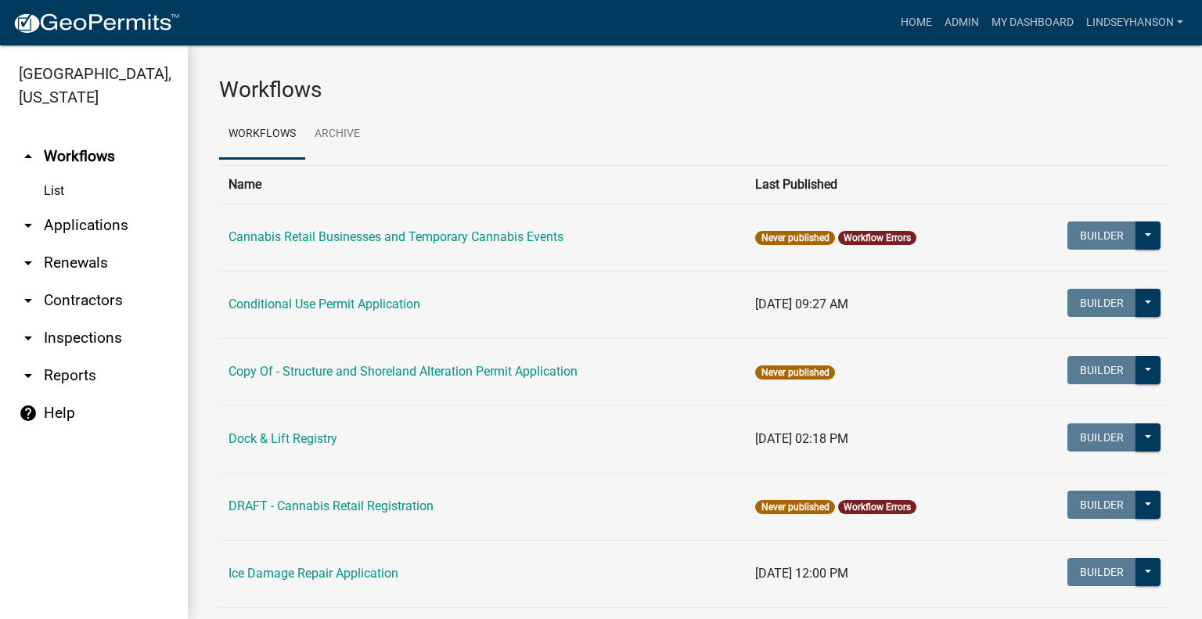
click at [99, 222] on link "arrow_drop_down Applications" at bounding box center [94, 226] width 188 height 38
